Goal: Task Accomplishment & Management: Use online tool/utility

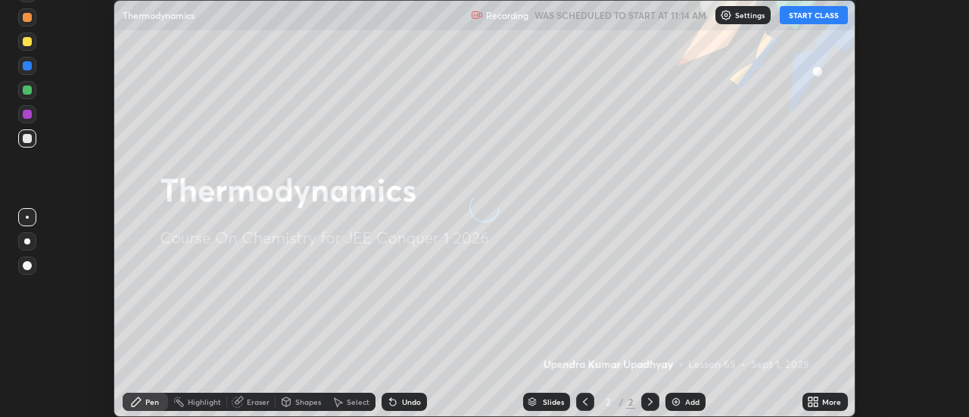
scroll to position [417, 969]
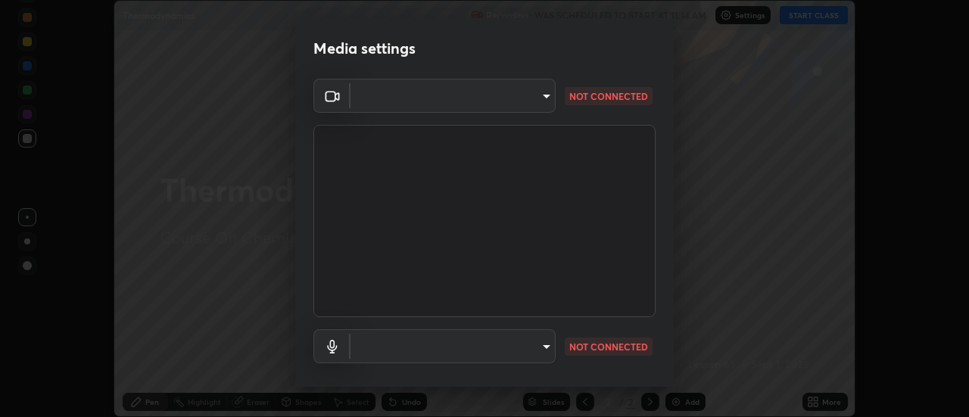
type input "5ef603223675ad3537792c6ebf1b52f50ad41f16ad71dfa7d9e08d698ef233d8"
type input "92559d398418451dfe5857e3f3a6a05cba2c8899f6949406cd11c359989590d4"
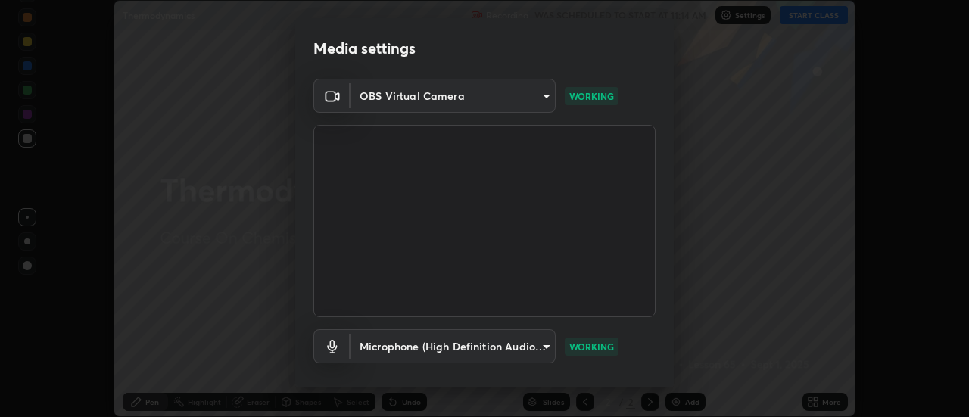
scroll to position [79, 0]
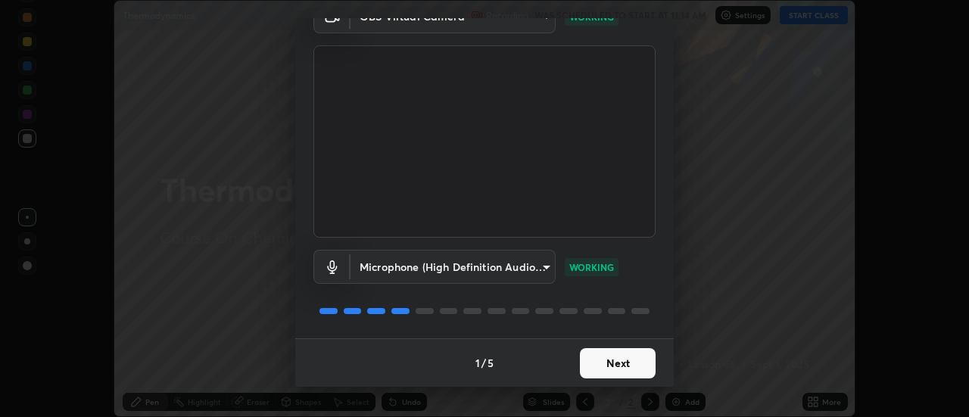
click at [587, 359] on button "Next" at bounding box center [618, 363] width 76 height 30
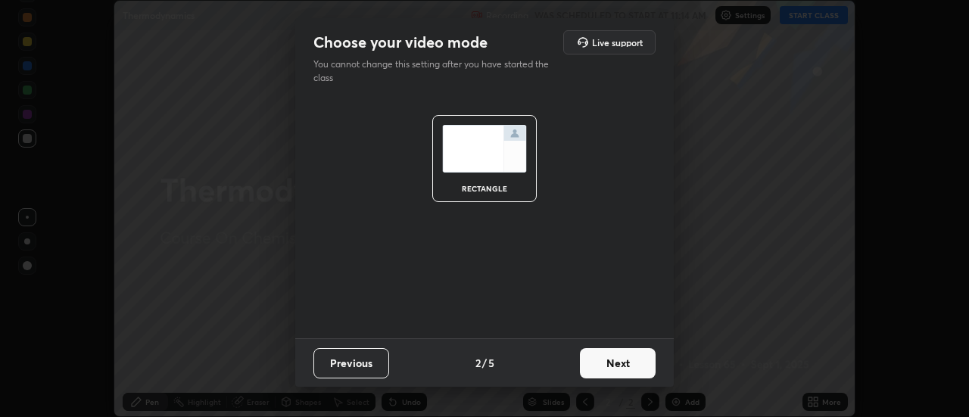
scroll to position [0, 0]
click at [591, 369] on button "Next" at bounding box center [618, 363] width 76 height 30
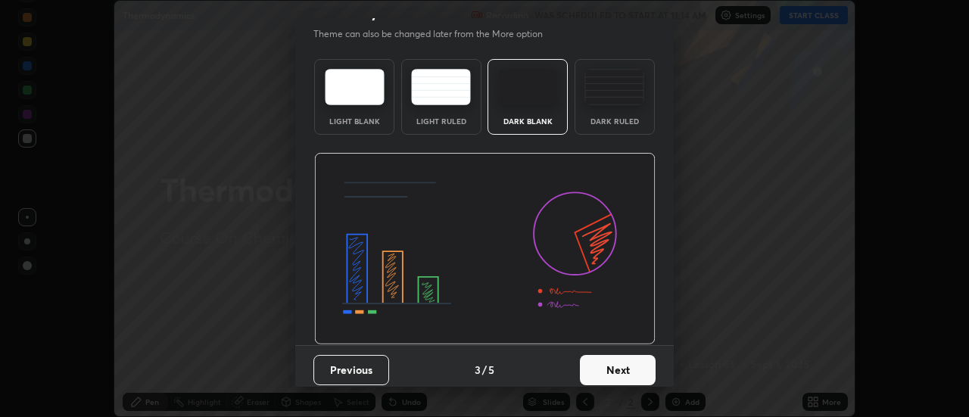
scroll to position [37, 0]
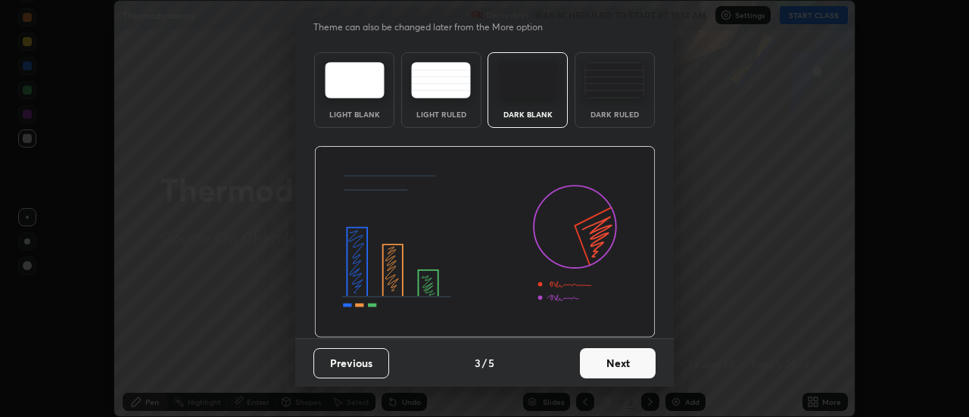
click at [596, 368] on button "Next" at bounding box center [618, 363] width 76 height 30
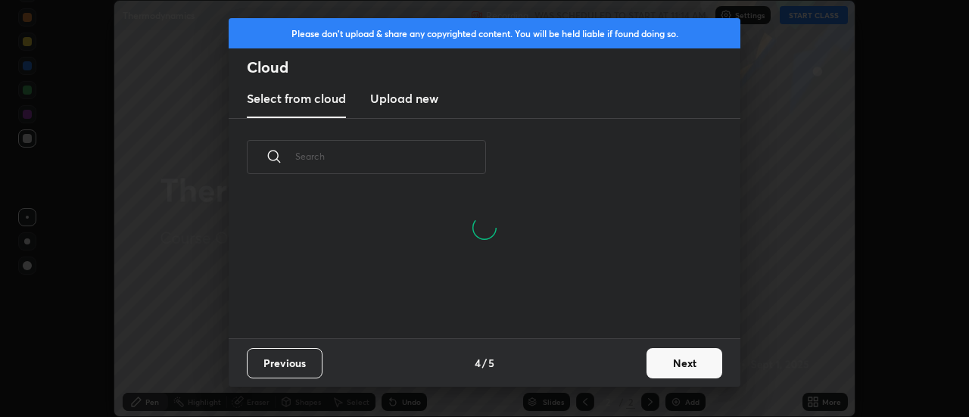
click at [652, 363] on button "Next" at bounding box center [684, 363] width 76 height 30
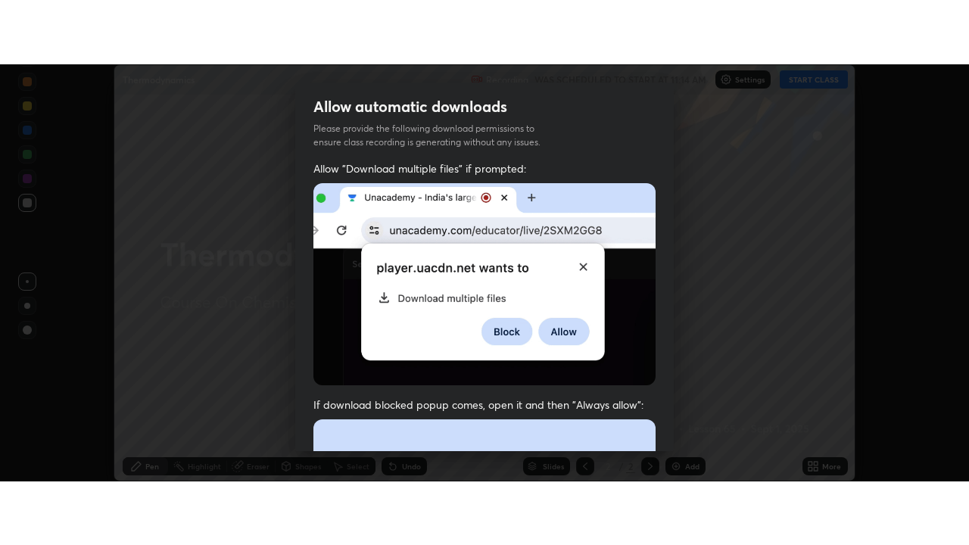
scroll to position [388, 0]
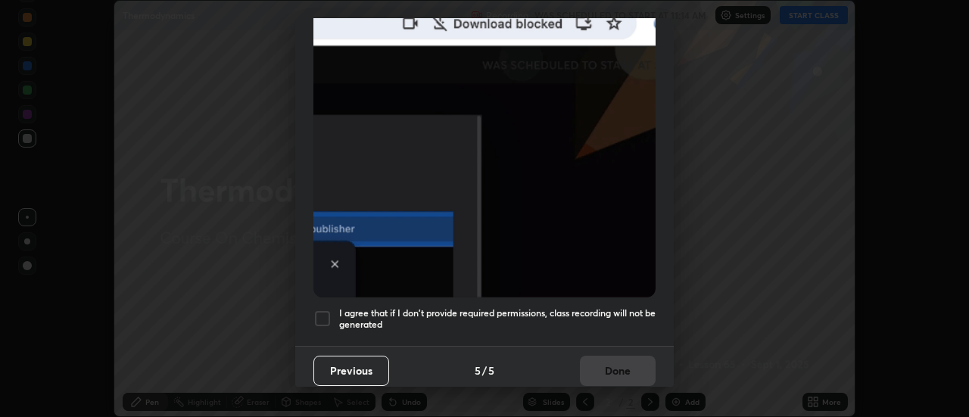
click at [325, 310] on div at bounding box center [322, 319] width 18 height 18
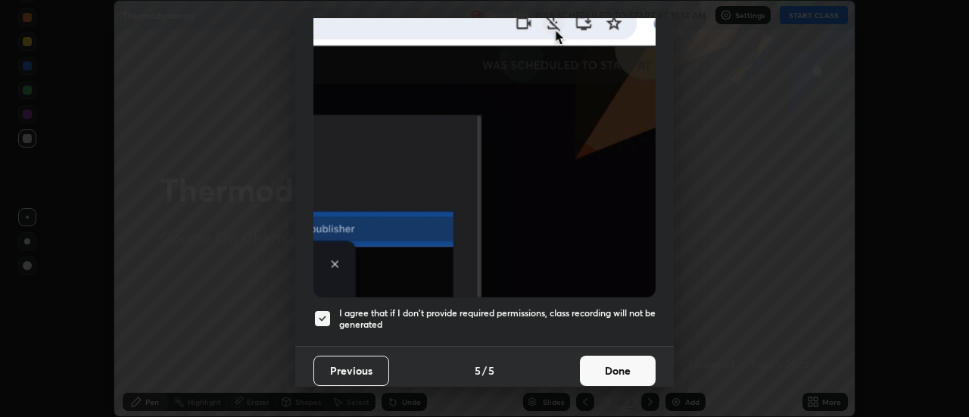
click at [600, 371] on button "Done" at bounding box center [618, 371] width 76 height 30
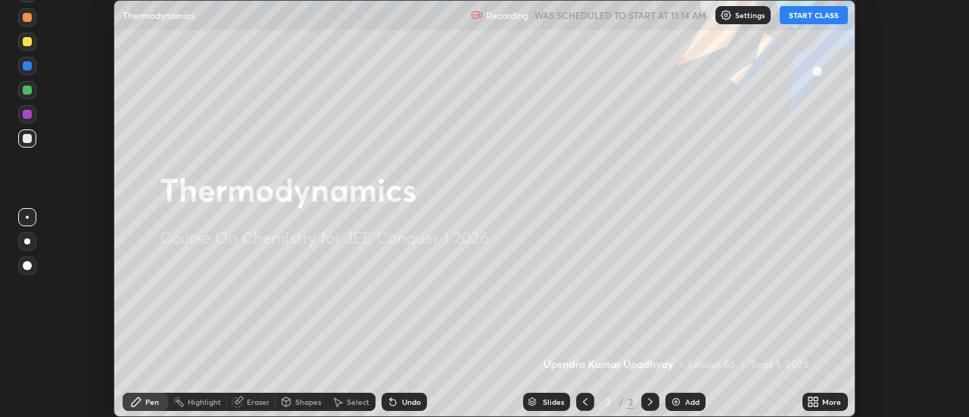
click at [798, 12] on button "START CLASS" at bounding box center [814, 15] width 68 height 18
click at [816, 399] on icon at bounding box center [816, 399] width 4 height 4
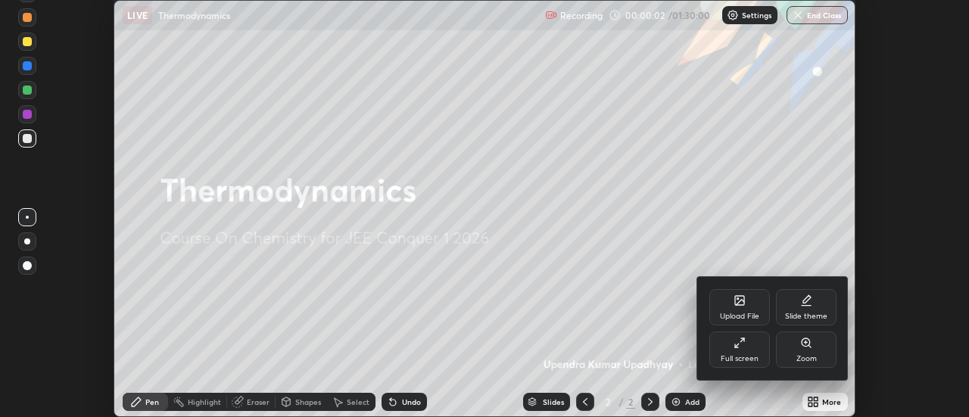
click at [742, 351] on div "Full screen" at bounding box center [739, 350] width 61 height 36
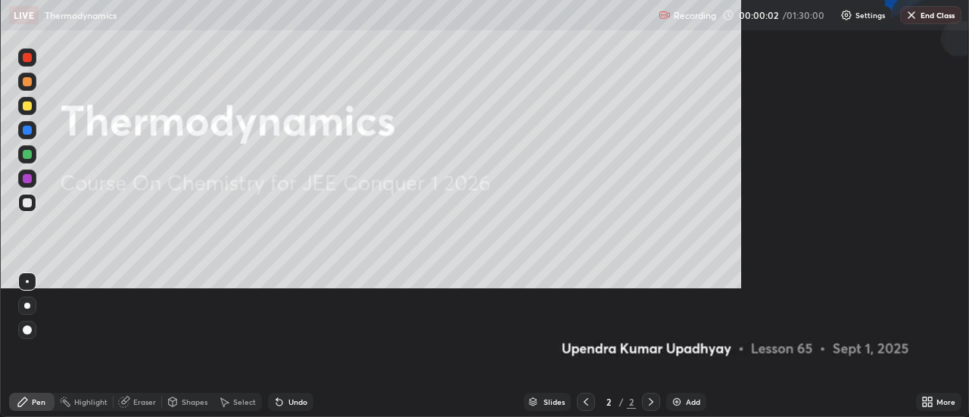
scroll to position [545, 969]
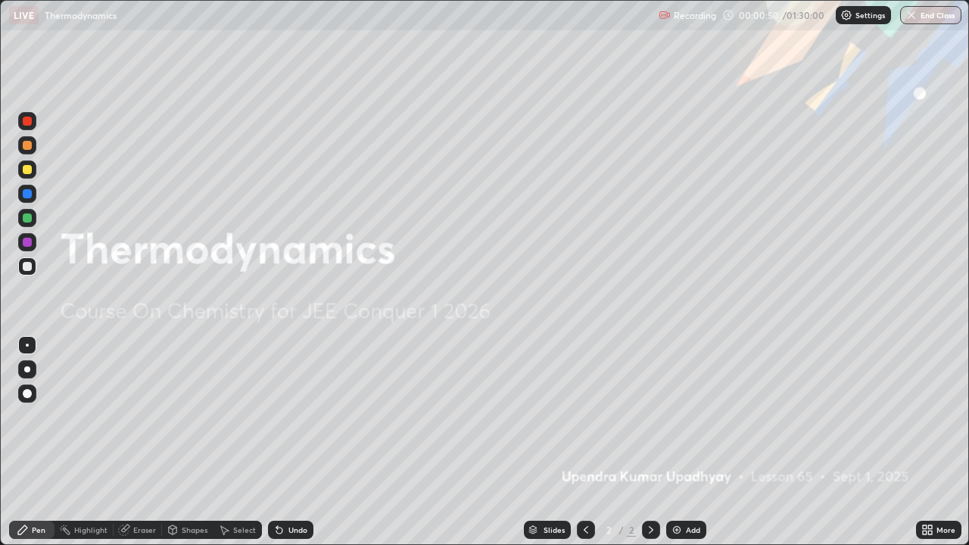
click at [682, 416] on div "Add" at bounding box center [686, 530] width 40 height 18
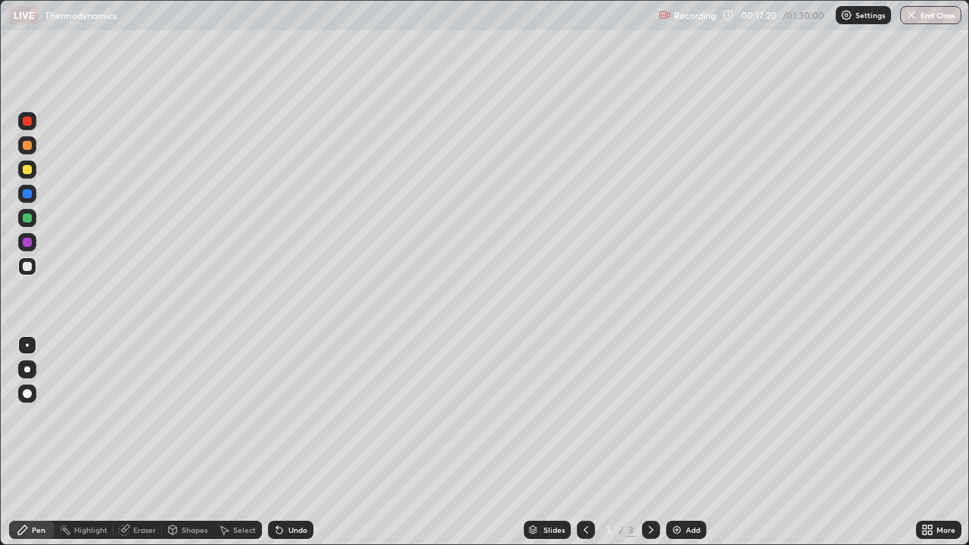
click at [687, 416] on div "Add" at bounding box center [693, 530] width 14 height 8
click at [290, 416] on div "Undo" at bounding box center [297, 530] width 19 height 8
click at [284, 416] on div "Undo" at bounding box center [290, 530] width 45 height 18
click at [281, 416] on div "Undo" at bounding box center [290, 530] width 45 height 18
click at [276, 416] on icon at bounding box center [277, 527] width 2 height 2
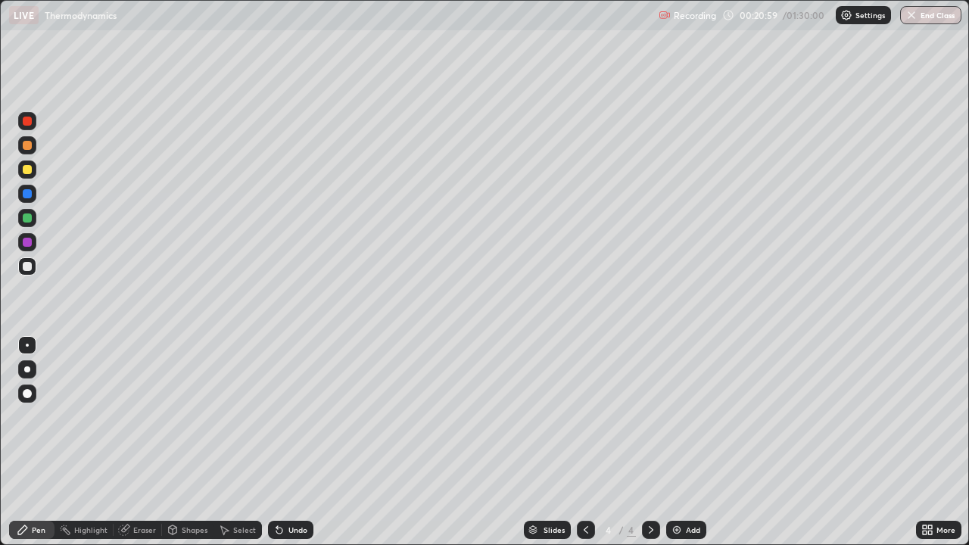
click at [276, 416] on icon at bounding box center [277, 527] width 2 height 2
click at [279, 416] on icon at bounding box center [279, 531] width 6 height 6
click at [276, 416] on icon at bounding box center [277, 527] width 2 height 2
click at [20, 416] on div "Pen" at bounding box center [31, 530] width 45 height 30
click at [152, 416] on div "Eraser" at bounding box center [144, 530] width 23 height 8
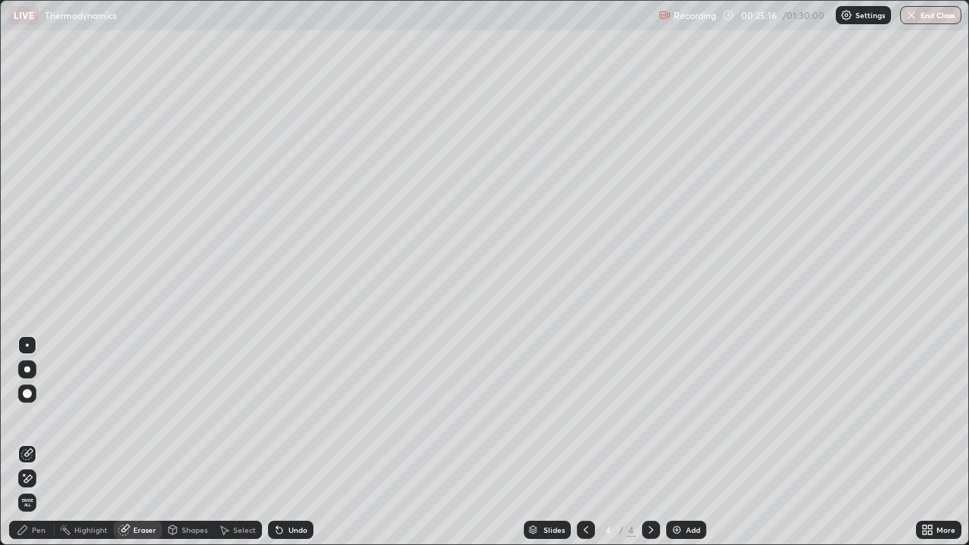
click at [33, 416] on icon at bounding box center [27, 478] width 12 height 13
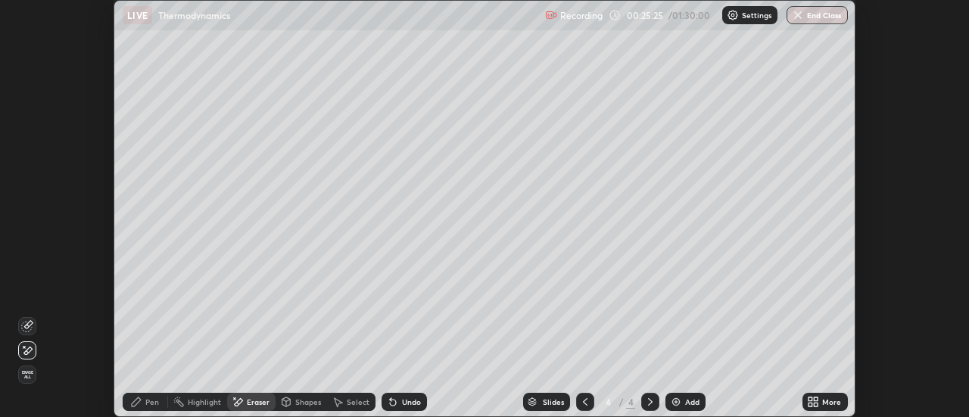
scroll to position [75269, 74718]
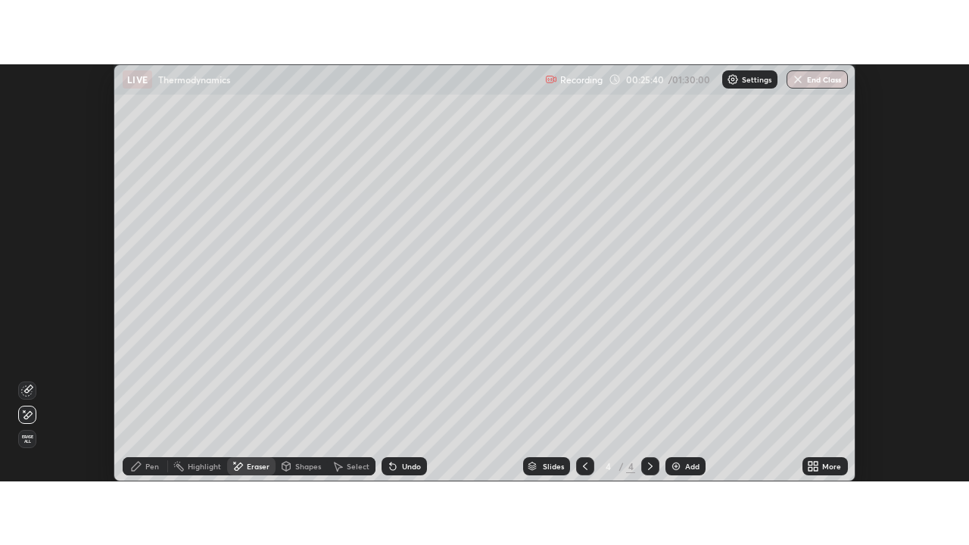
scroll to position [417, 969]
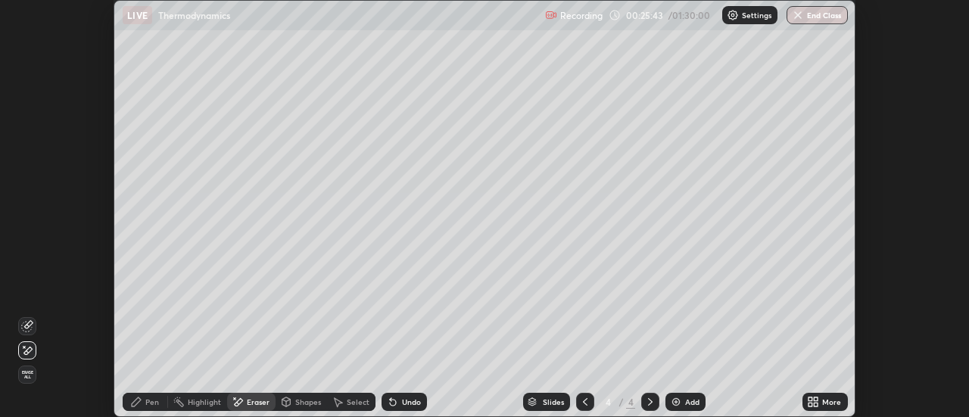
click at [815, 403] on icon at bounding box center [816, 405] width 4 height 4
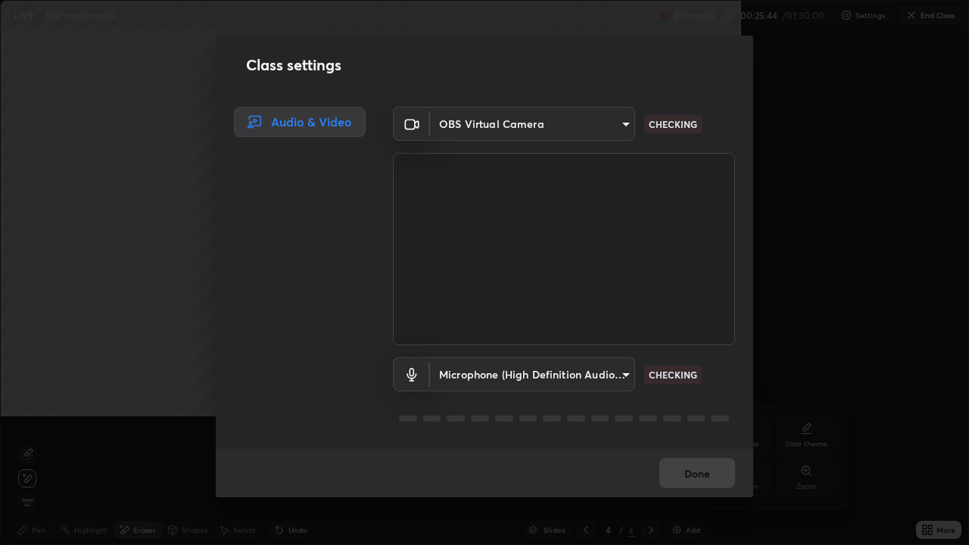
click at [743, 416] on div "OBS Virtual Camera 5ef603223675ad3537792c6ebf1b52f50ad41f16ad71dfa7d9e08d698ef2…" at bounding box center [564, 278] width 378 height 342
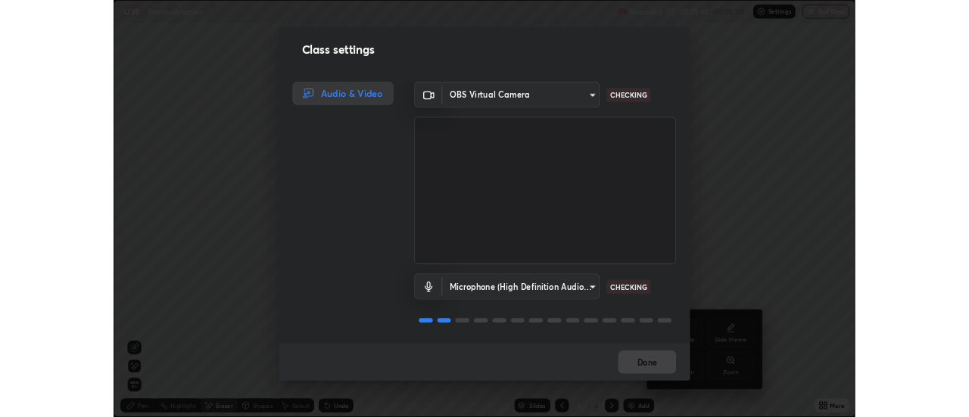
scroll to position [2, 0]
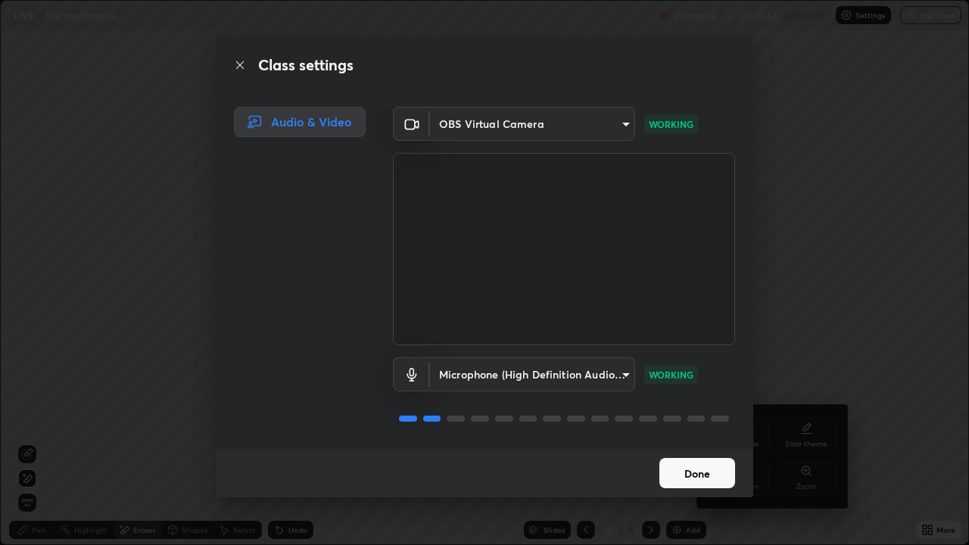
click at [714, 416] on button "Done" at bounding box center [697, 473] width 76 height 30
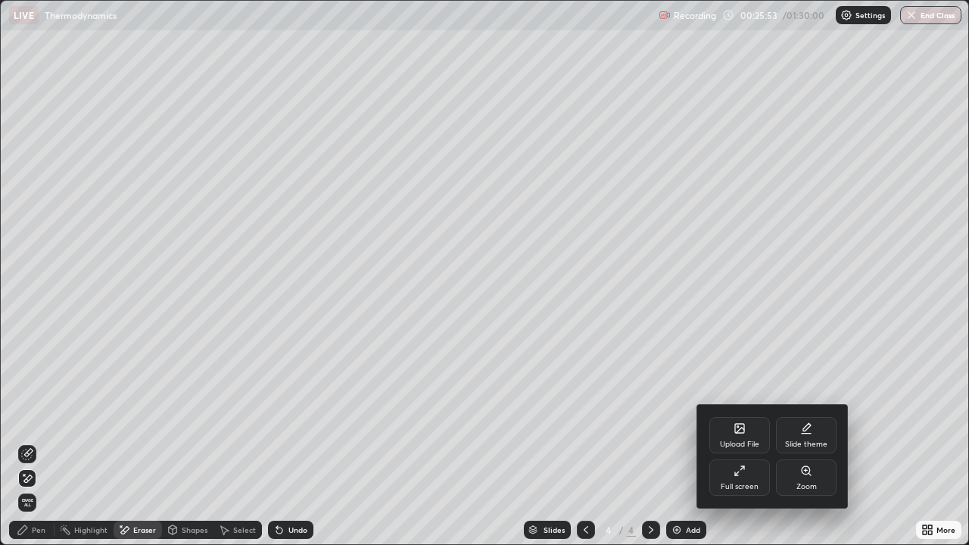
click at [722, 416] on div "Full screen" at bounding box center [739, 477] width 61 height 36
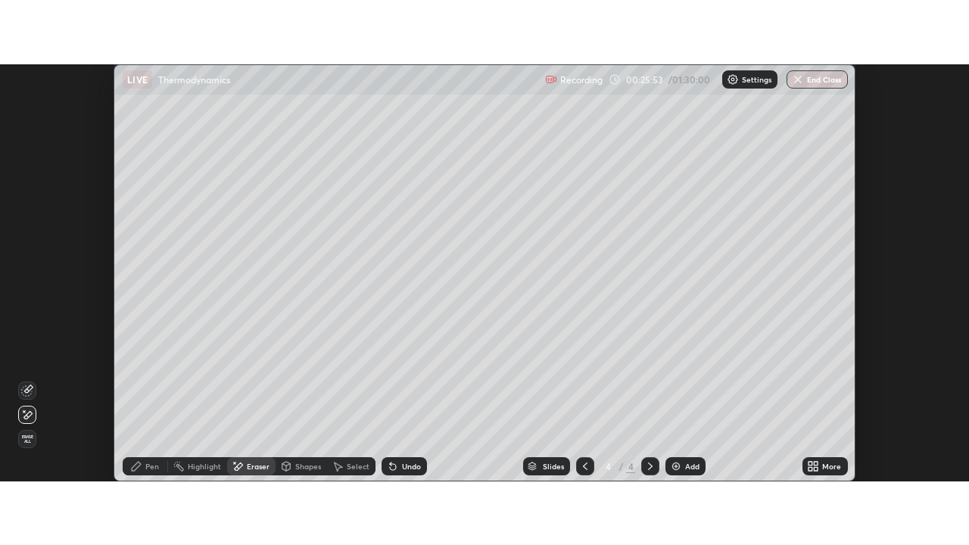
scroll to position [75269, 74718]
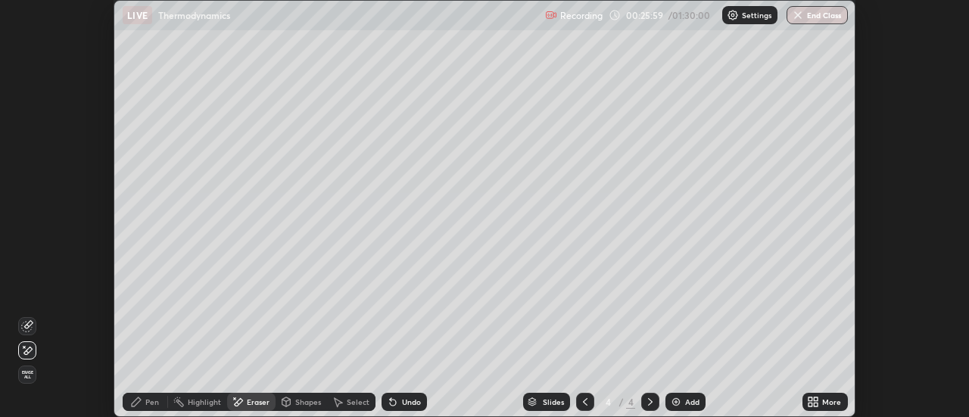
click at [149, 401] on div "Pen" at bounding box center [152, 402] width 14 height 8
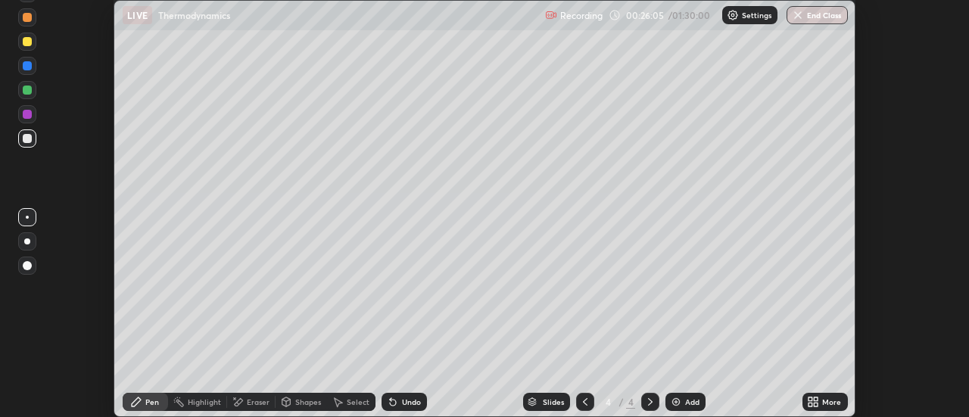
click at [422, 403] on div "Undo" at bounding box center [403, 402] width 45 height 18
click at [422, 405] on div "Undo" at bounding box center [403, 402] width 45 height 18
click at [421, 405] on div "Undo" at bounding box center [403, 402] width 45 height 18
click at [422, 409] on div "Undo" at bounding box center [403, 402] width 45 height 18
click at [421, 405] on div "Undo" at bounding box center [403, 402] width 45 height 18
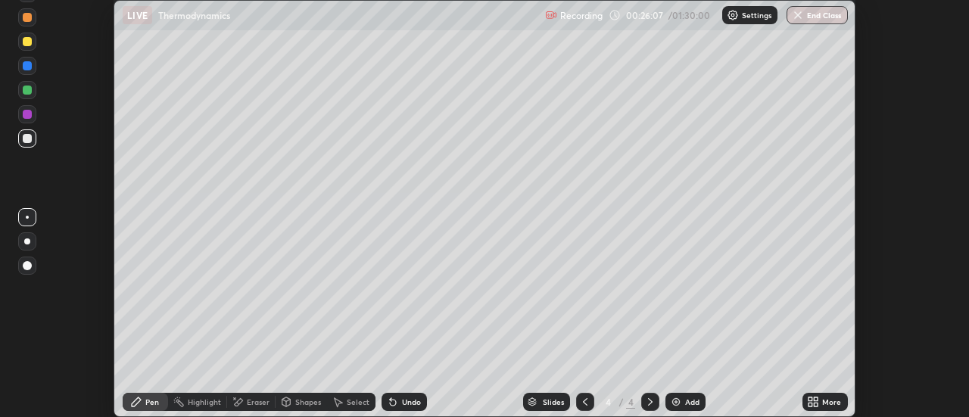
click at [826, 400] on div "More" at bounding box center [831, 402] width 19 height 8
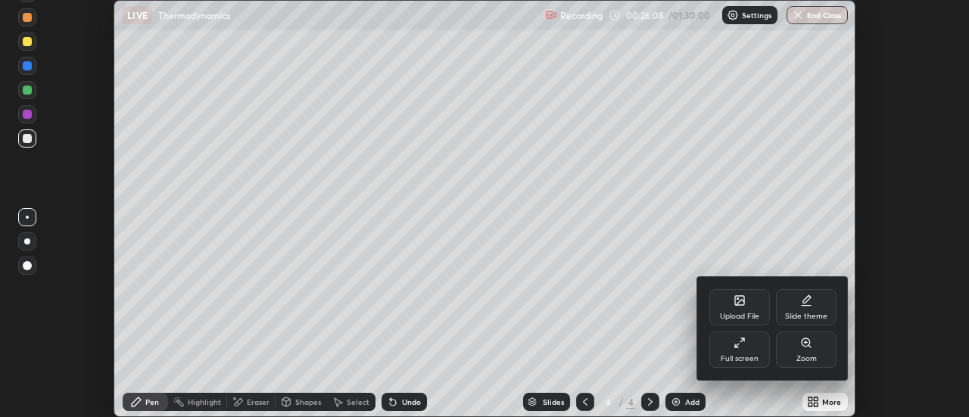
click at [755, 352] on div "Full screen" at bounding box center [739, 350] width 61 height 36
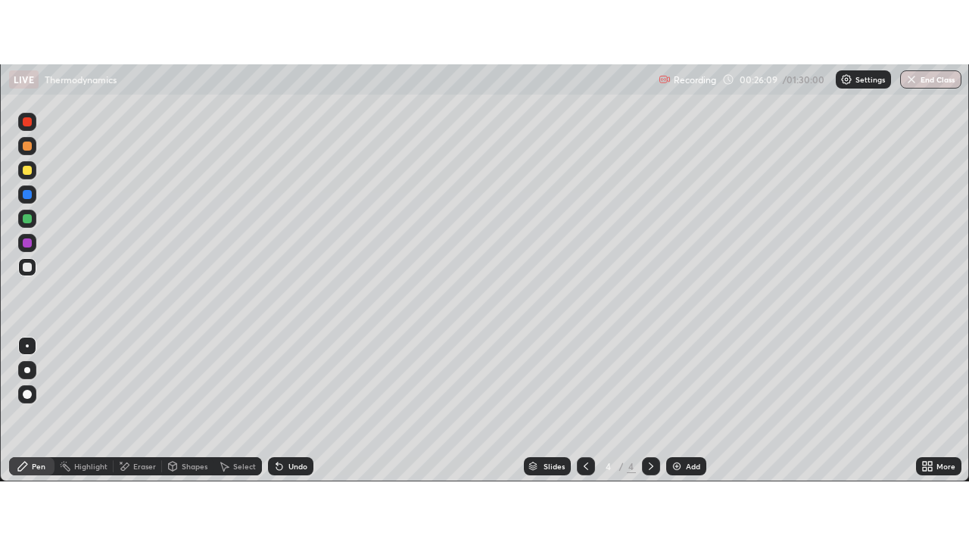
scroll to position [545, 969]
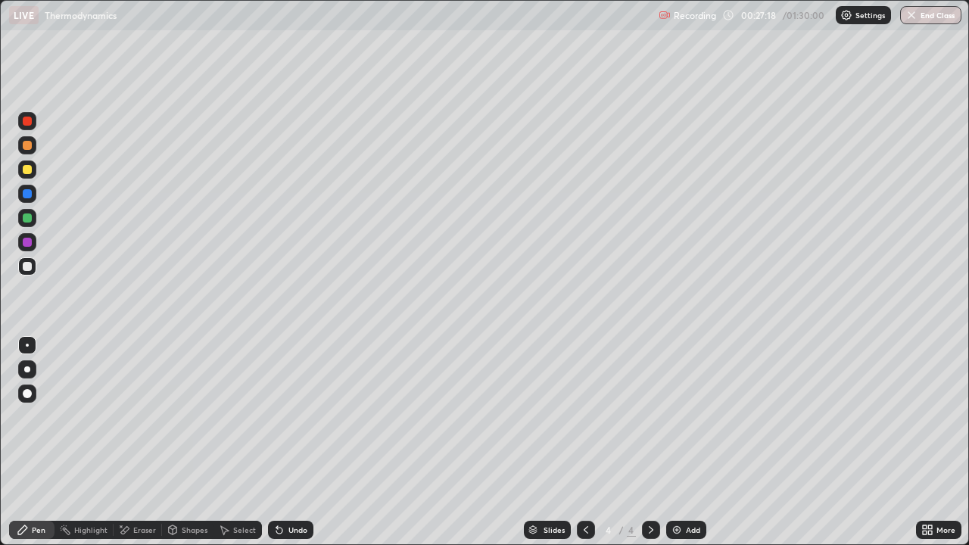
click at [694, 416] on div "Add" at bounding box center [686, 530] width 40 height 18
click at [27, 175] on div at bounding box center [27, 169] width 18 height 18
click at [687, 416] on div "Add" at bounding box center [693, 530] width 14 height 8
click at [27, 194] on div at bounding box center [27, 193] width 9 height 9
click at [293, 416] on div "Undo" at bounding box center [290, 530] width 45 height 18
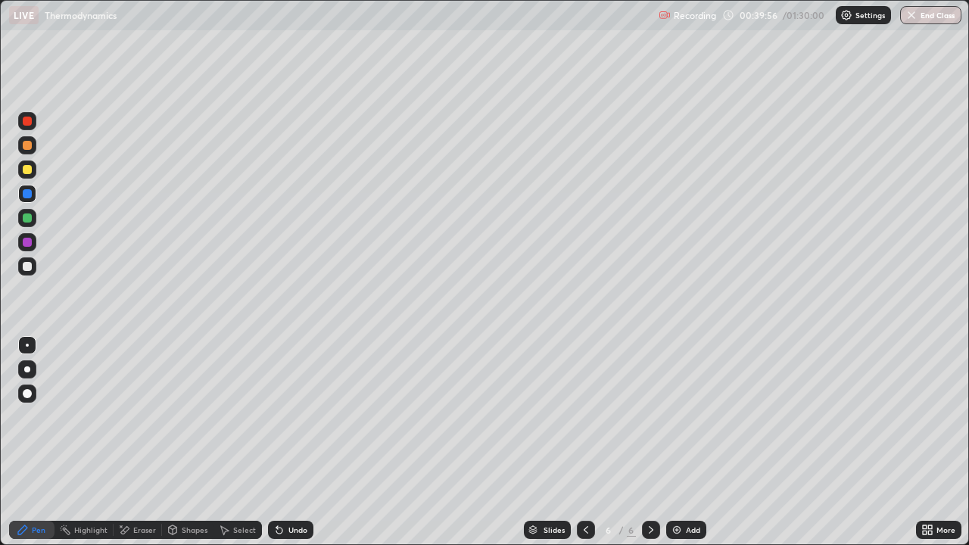
click at [294, 416] on div "Undo" at bounding box center [297, 530] width 19 height 8
click at [299, 416] on div "Undo" at bounding box center [297, 530] width 19 height 8
click at [300, 416] on div "Undo" at bounding box center [297, 530] width 19 height 8
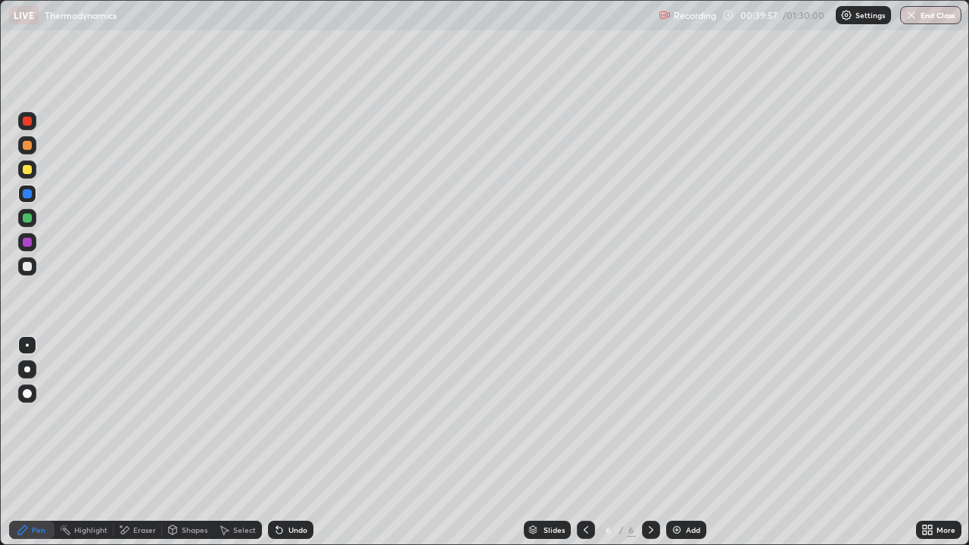
click at [300, 416] on div "Undo" at bounding box center [297, 530] width 19 height 8
click at [301, 416] on div "Undo" at bounding box center [297, 530] width 19 height 8
click at [303, 416] on div "Undo" at bounding box center [297, 530] width 19 height 8
click at [27, 170] on div at bounding box center [27, 169] width 9 height 9
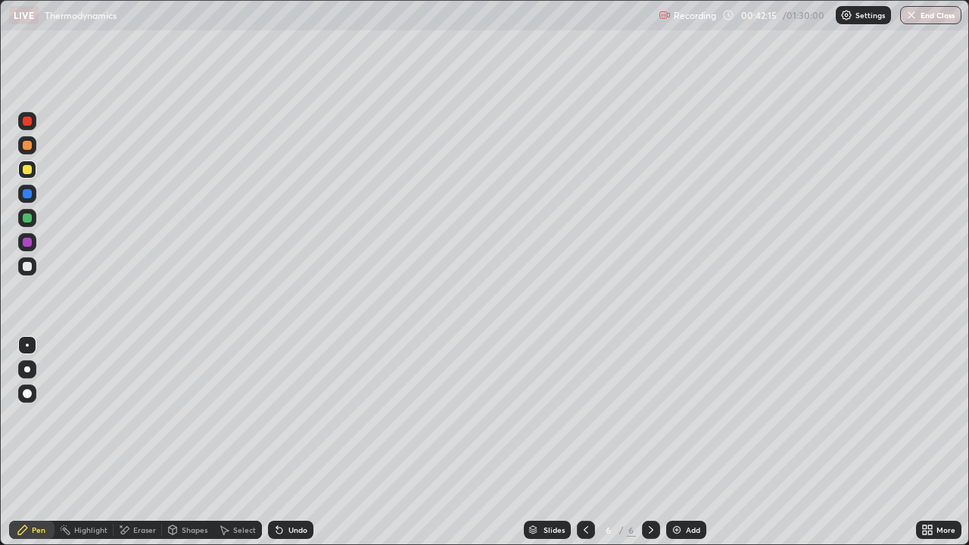
click at [28, 218] on div at bounding box center [27, 217] width 9 height 9
click at [688, 416] on div "Add" at bounding box center [693, 530] width 14 height 8
click at [28, 145] on div at bounding box center [27, 145] width 9 height 9
click at [28, 144] on div at bounding box center [27, 145] width 9 height 9
click at [30, 123] on div at bounding box center [27, 121] width 9 height 9
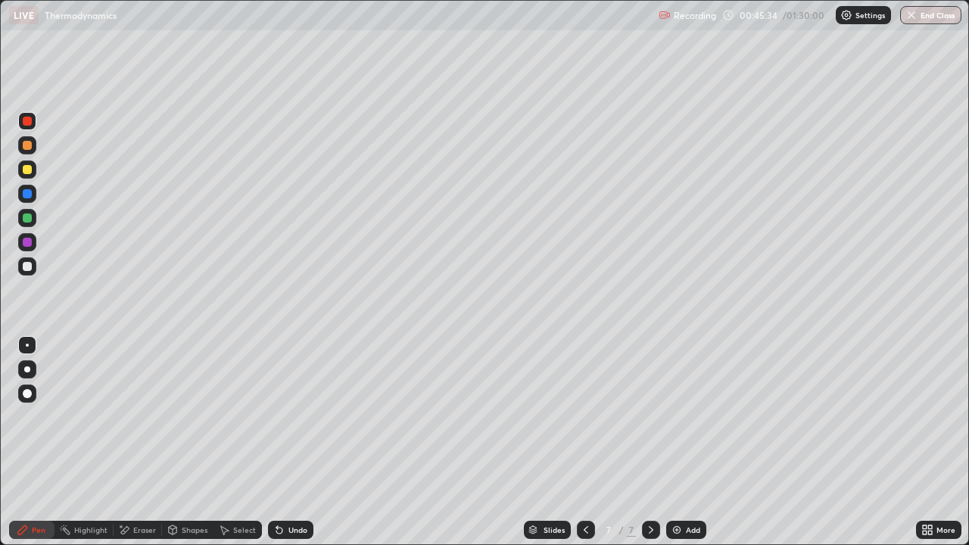
click at [27, 243] on div at bounding box center [27, 242] width 9 height 9
click at [28, 269] on div at bounding box center [27, 266] width 9 height 9
click at [33, 172] on div at bounding box center [27, 169] width 18 height 18
click at [33, 266] on div at bounding box center [27, 266] width 18 height 18
click at [33, 153] on div at bounding box center [27, 145] width 18 height 18
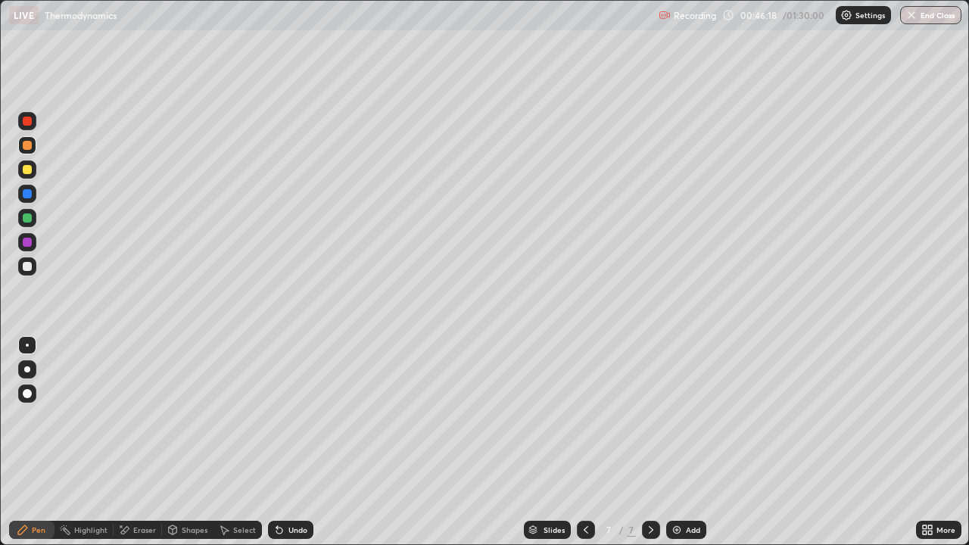
click at [28, 269] on div at bounding box center [27, 266] width 9 height 9
click at [682, 416] on div "Add" at bounding box center [686, 530] width 40 height 18
click at [915, 23] on button "End Class" at bounding box center [930, 15] width 61 height 18
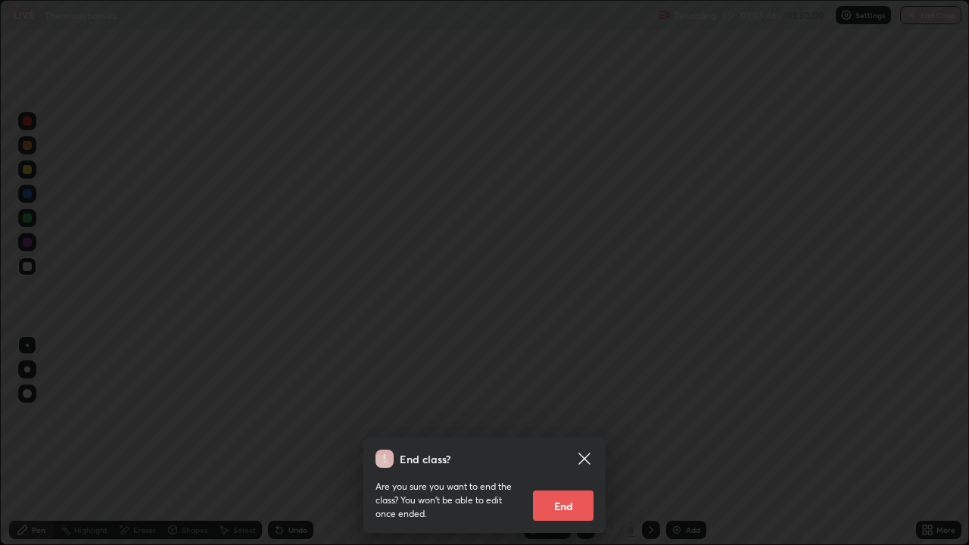
click at [565, 416] on button "End" at bounding box center [563, 505] width 61 height 30
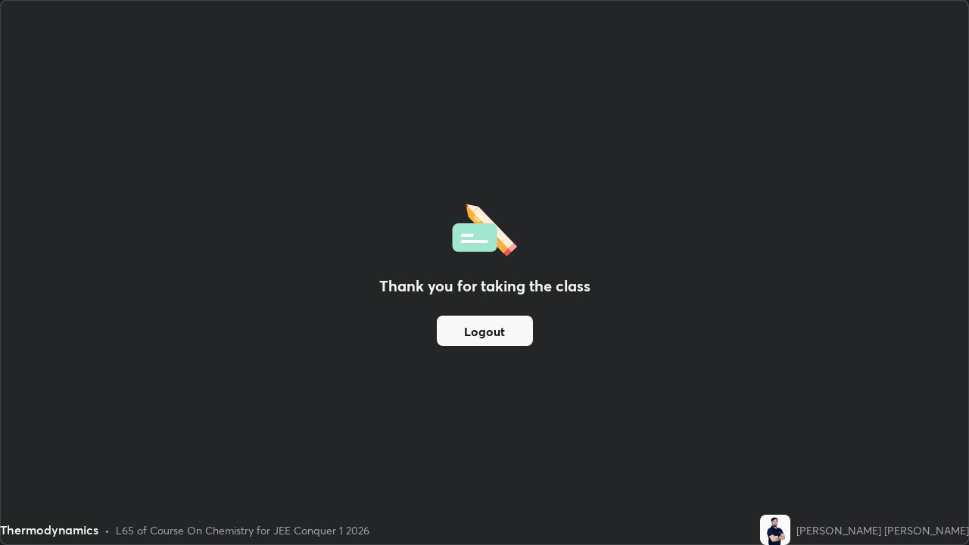
click at [500, 317] on button "Logout" at bounding box center [485, 331] width 96 height 30
